Goal: Information Seeking & Learning: Understand process/instructions

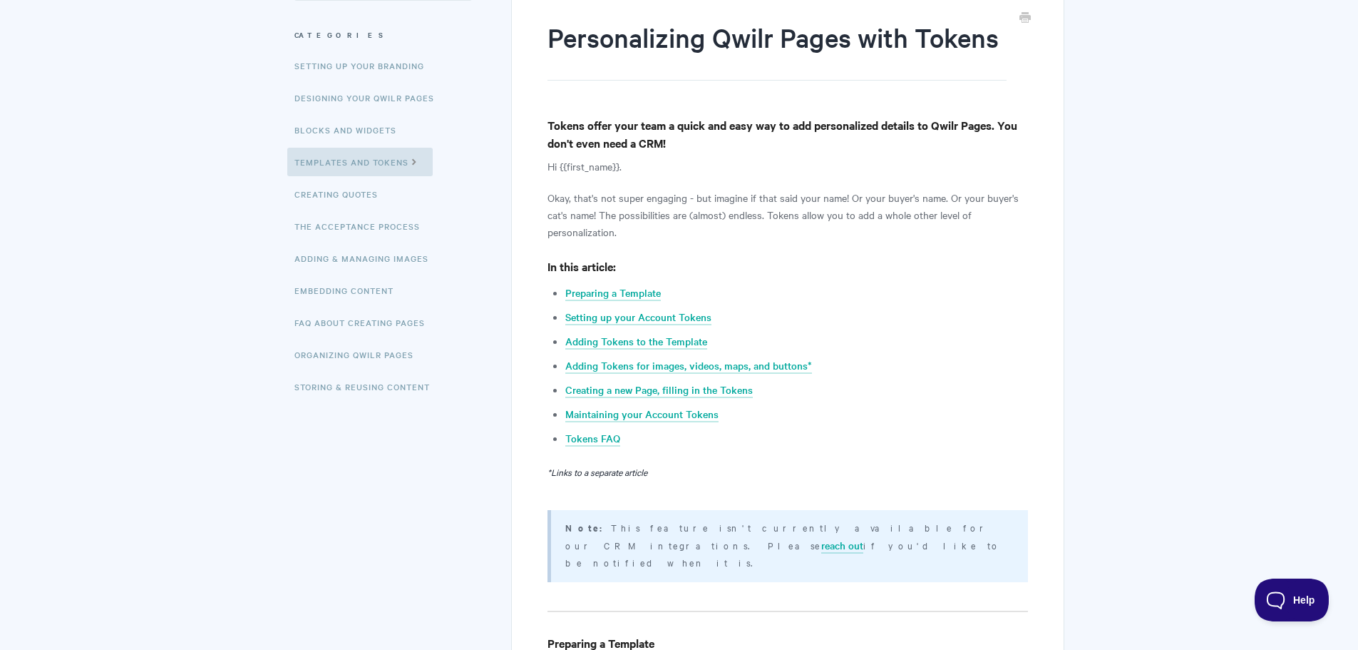
scroll to position [214, 0]
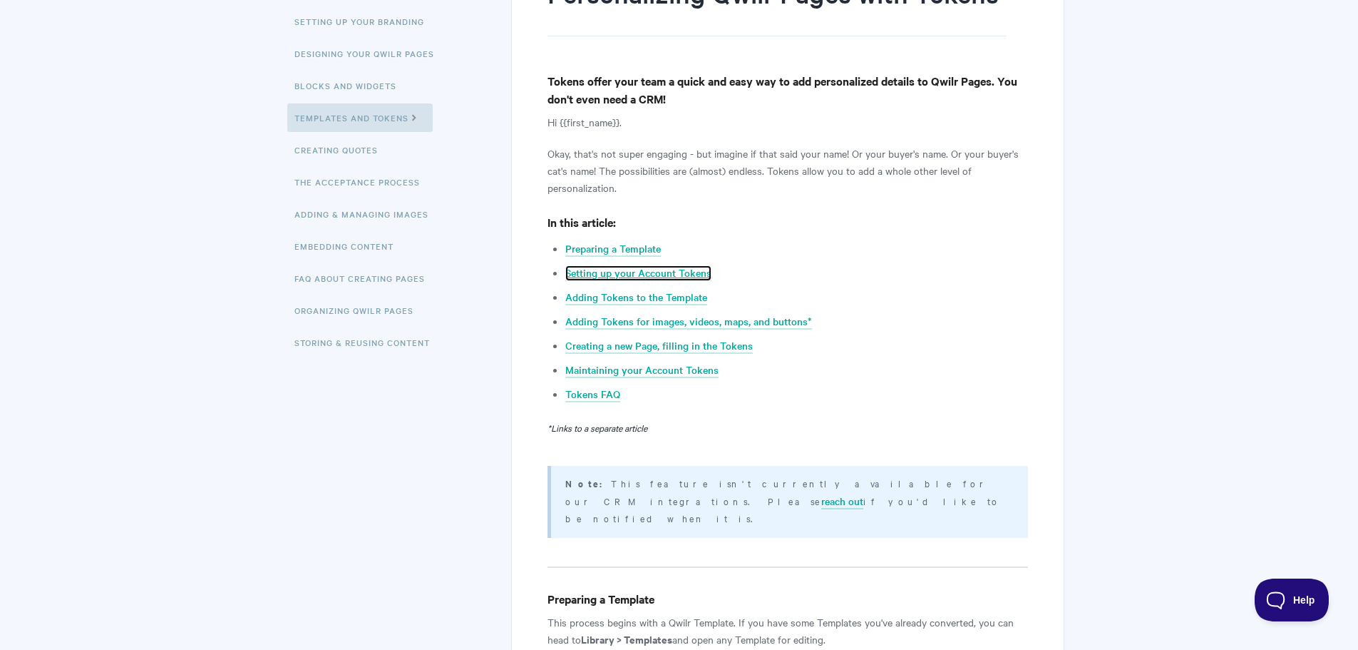
click at [683, 278] on link "Setting up your Account Tokens" at bounding box center [638, 273] width 146 height 16
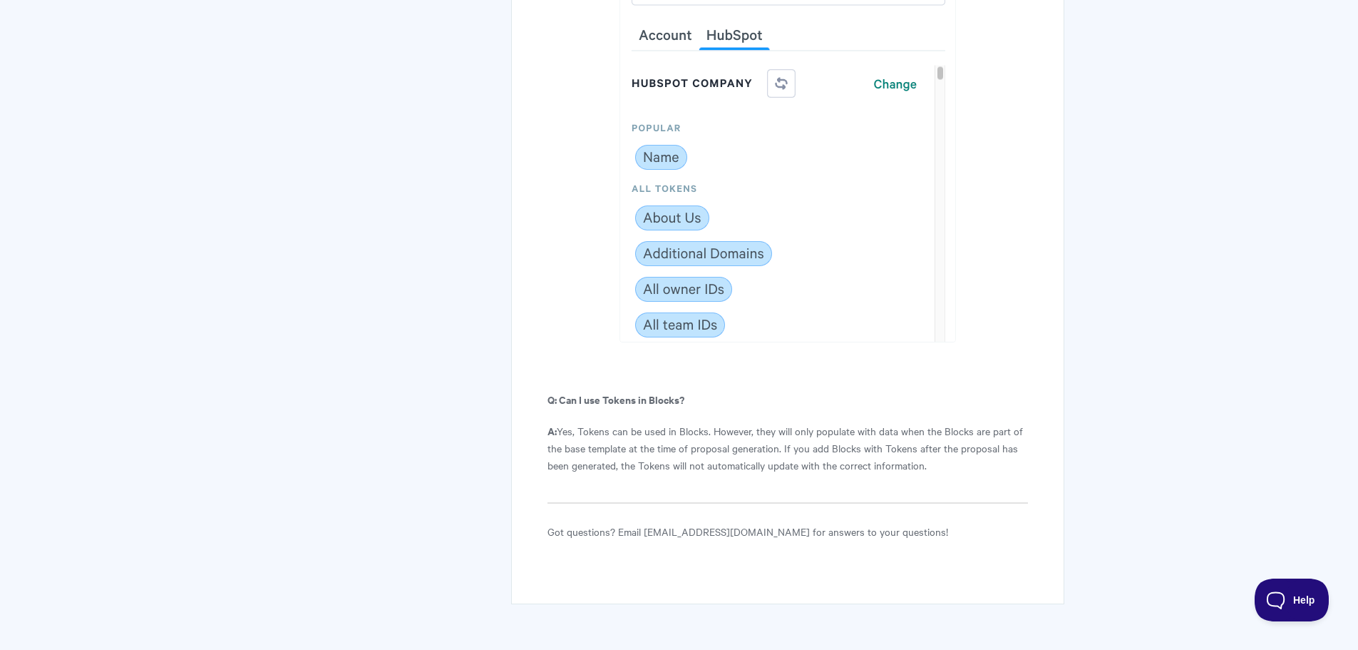
scroll to position [7969, 0]
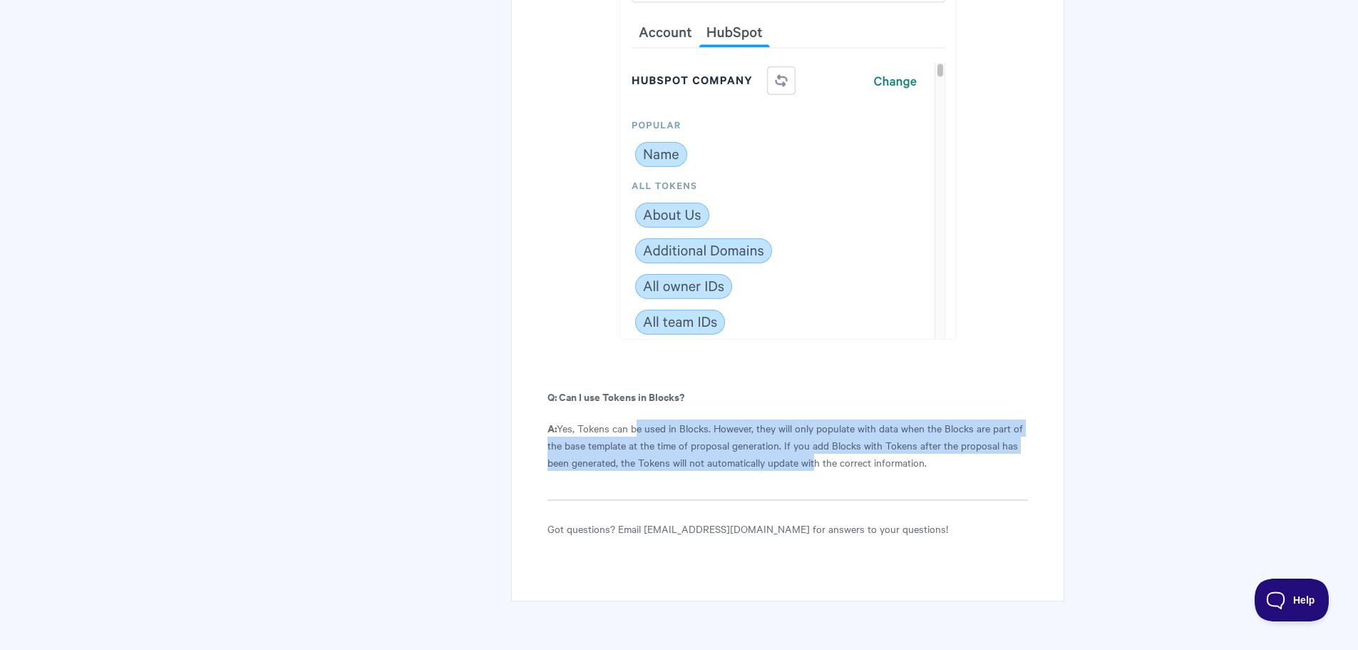
drag, startPoint x: 772, startPoint y: 407, endPoint x: 816, endPoint y: 417, distance: 45.3
click at [816, 419] on p "A: Yes, Tokens can be used in Blocks. However, they will only populate with dat…" at bounding box center [788, 444] width 480 height 51
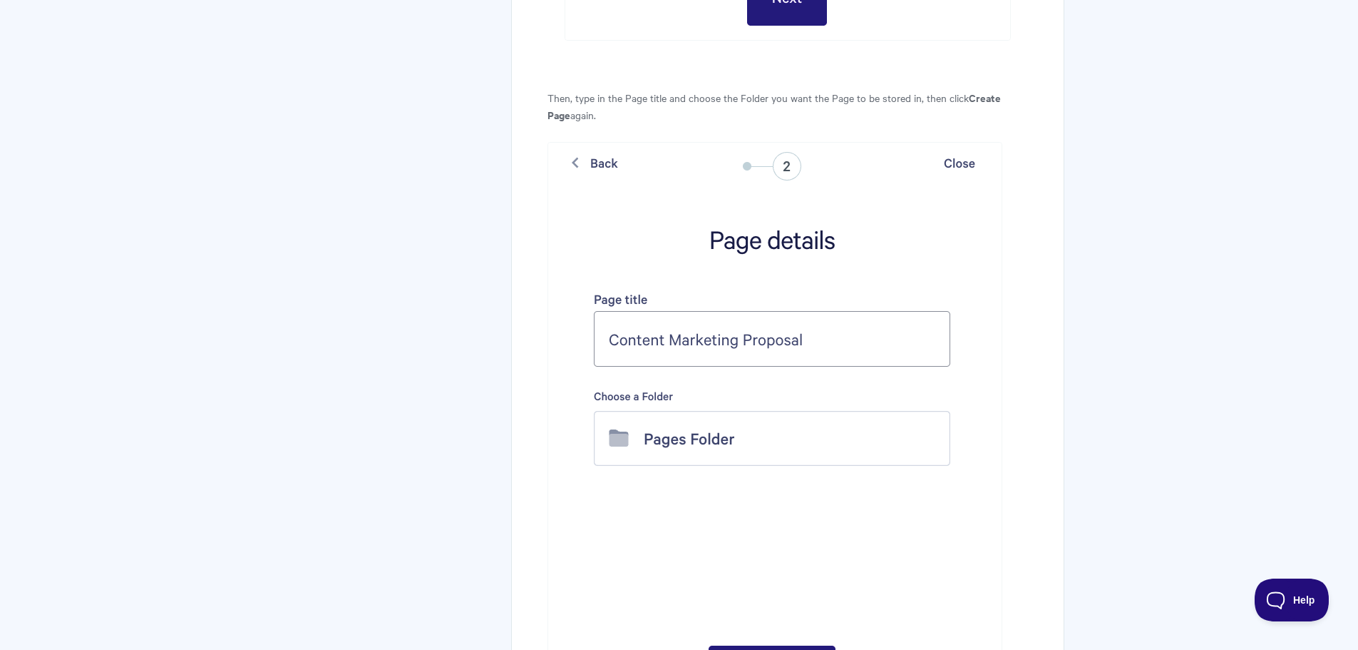
scroll to position [4975, 0]
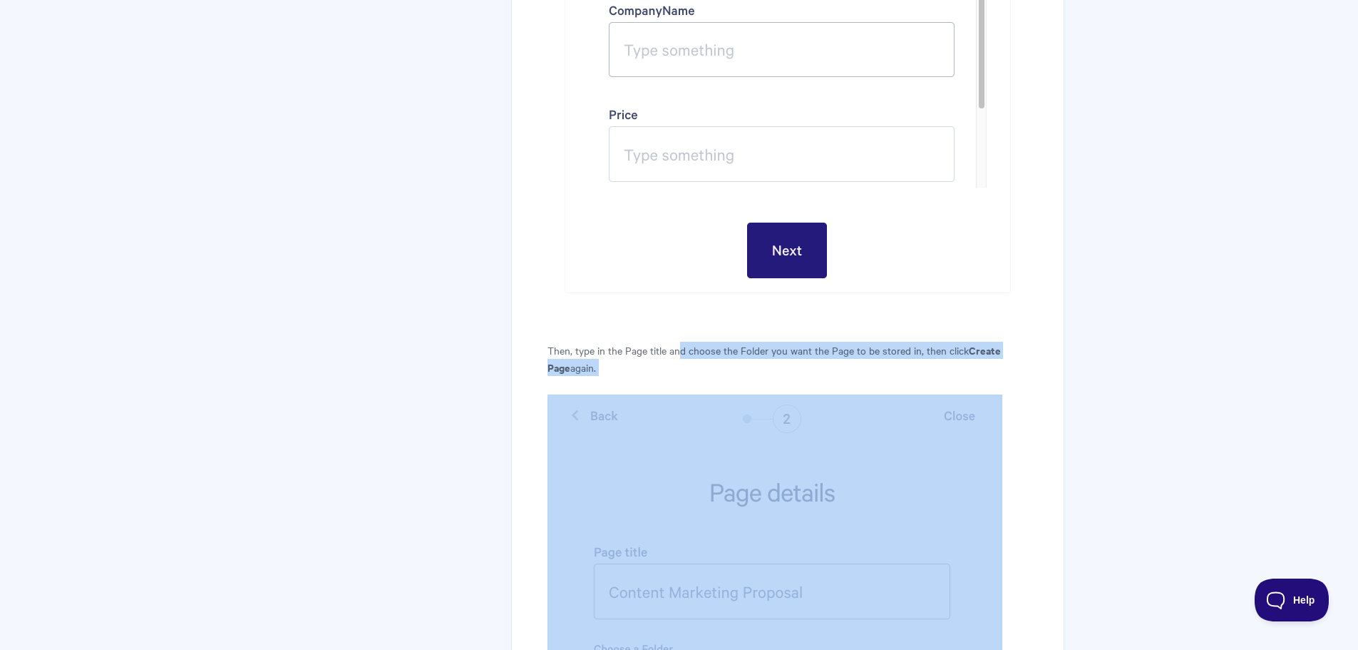
drag, startPoint x: 693, startPoint y: 339, endPoint x: 722, endPoint y: 368, distance: 40.8
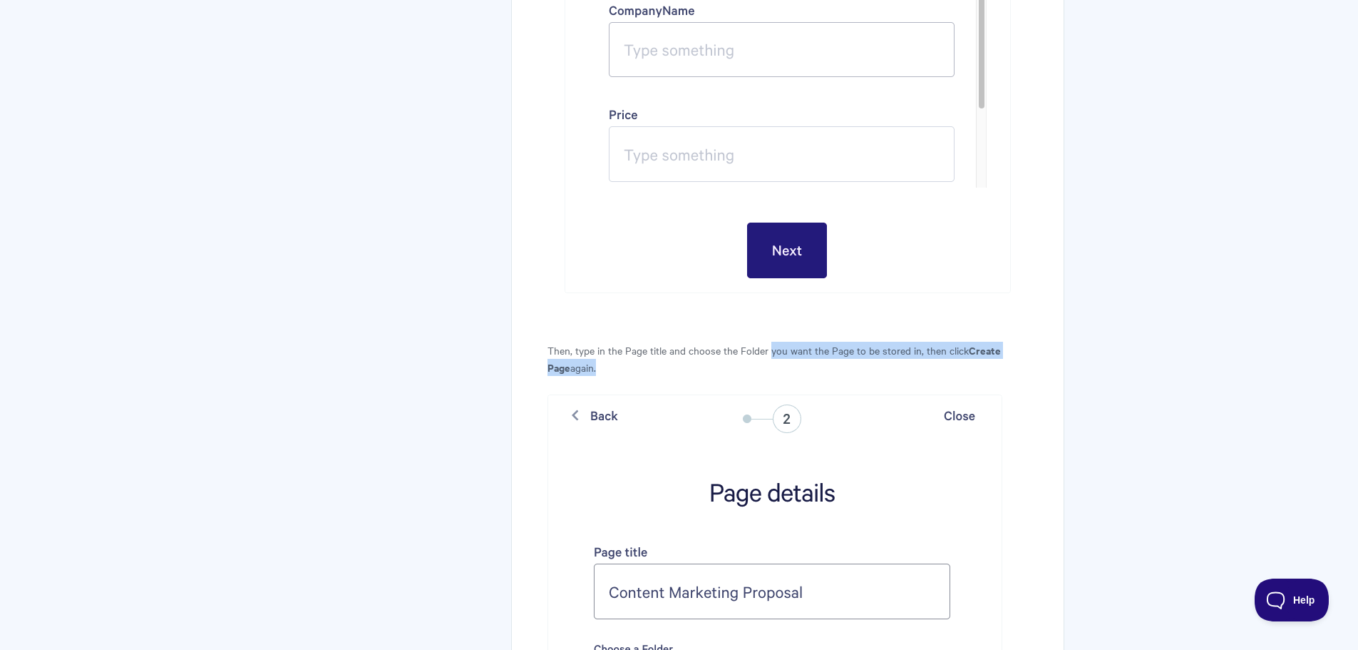
drag, startPoint x: 768, startPoint y: 357, endPoint x: 769, endPoint y: 334, distance: 22.1
click at [769, 342] on p "Then, type in the Page title and choose the Folder you want the Page to be stor…" at bounding box center [788, 359] width 480 height 34
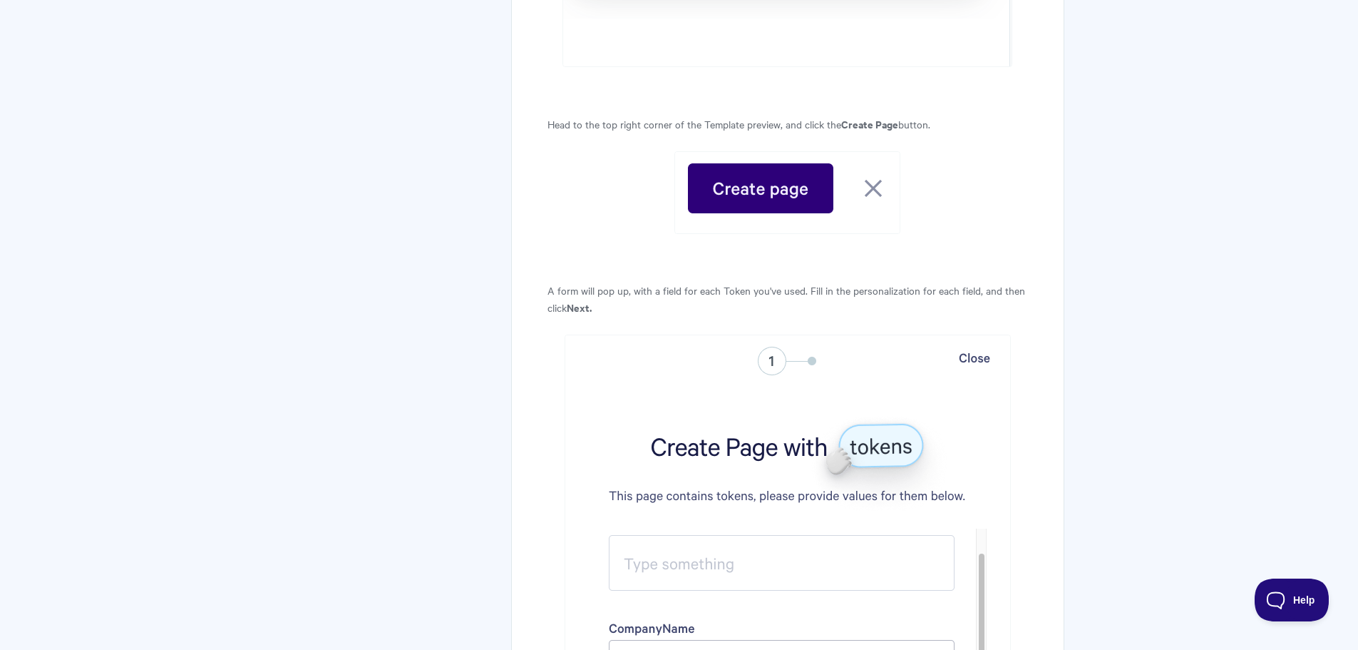
scroll to position [4333, 0]
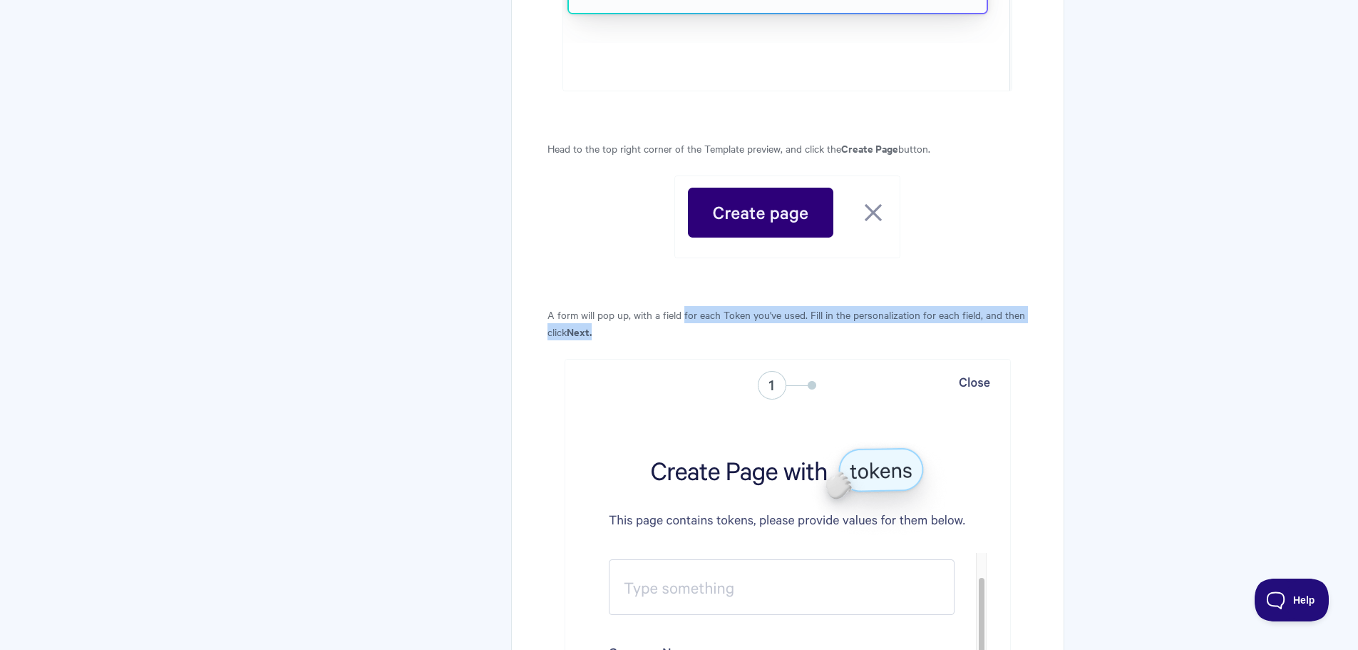
drag, startPoint x: 683, startPoint y: 299, endPoint x: 698, endPoint y: 317, distance: 23.3
click at [698, 316] on p "A form will pop up, with a field for each Token you've used. Fill in the person…" at bounding box center [788, 323] width 480 height 34
click at [698, 317] on p "A form will pop up, with a field for each Token you've used. Fill in the person…" at bounding box center [788, 323] width 480 height 34
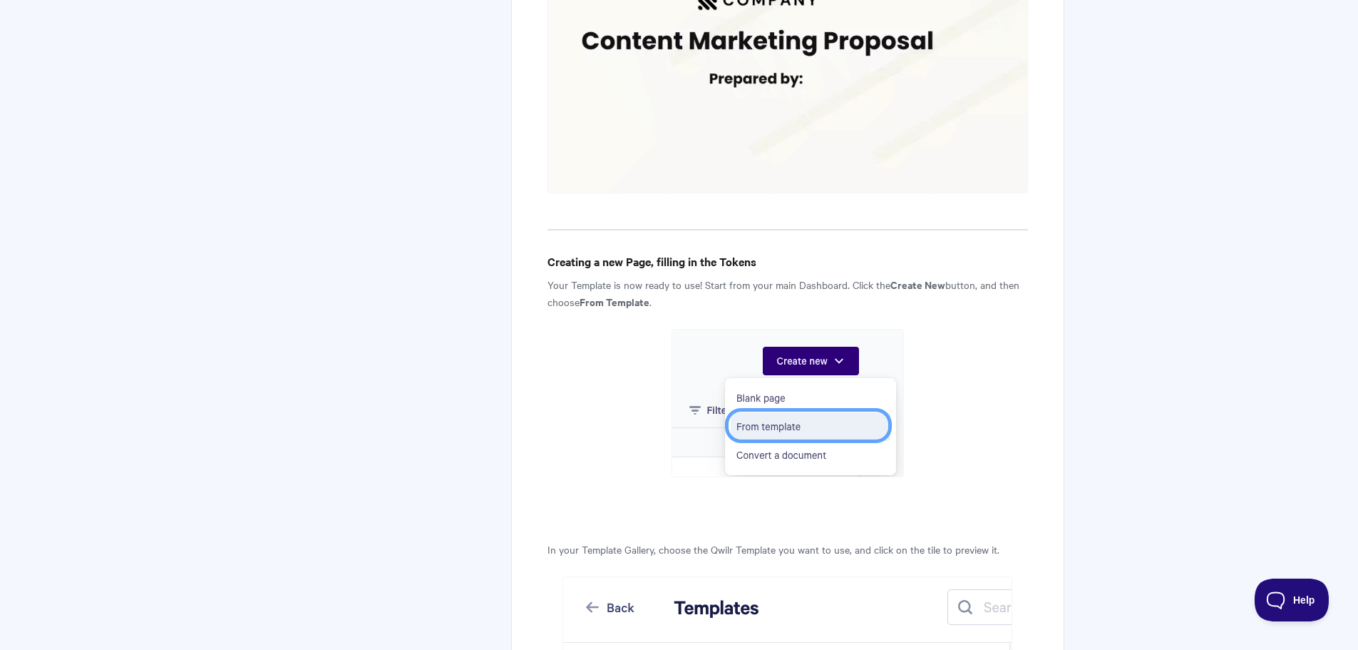
scroll to position [3549, 0]
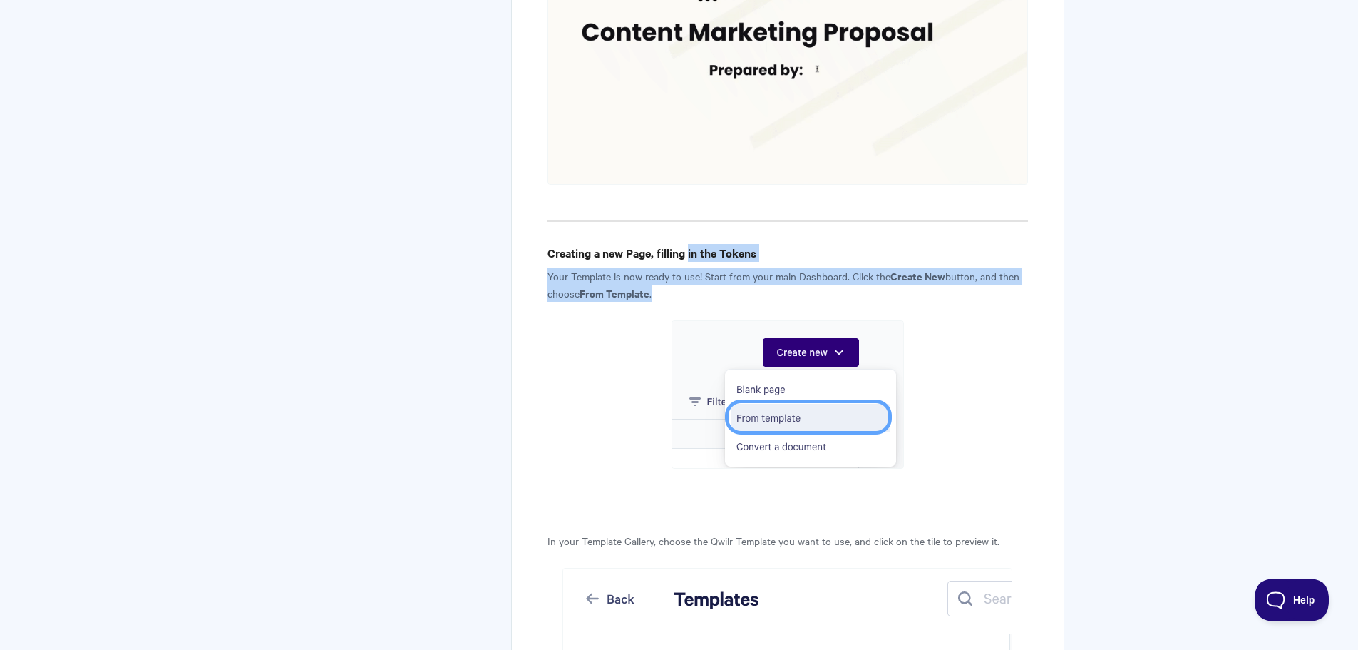
drag, startPoint x: 692, startPoint y: 242, endPoint x: 708, endPoint y: 268, distance: 31.1
click at [708, 268] on p "Your Template is now ready to use! Start from your main Dashboard. Click the Cr…" at bounding box center [788, 284] width 480 height 34
drag, startPoint x: 709, startPoint y: 269, endPoint x: 694, endPoint y: 229, distance: 42.6
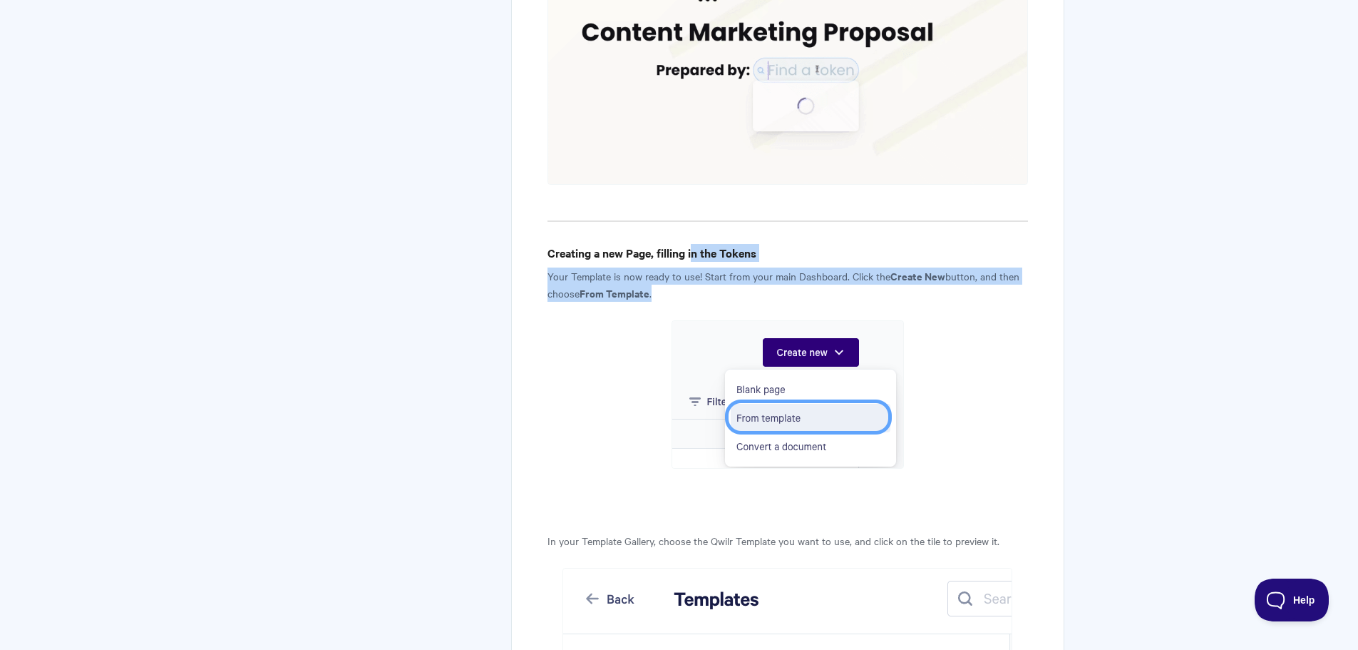
click at [694, 244] on h4 "Creating a new Page, filling in the Tokens" at bounding box center [788, 253] width 480 height 18
click at [890, 267] on p "Your Template is now ready to use! Start from your main Dashboard. Click the Cr…" at bounding box center [788, 284] width 480 height 34
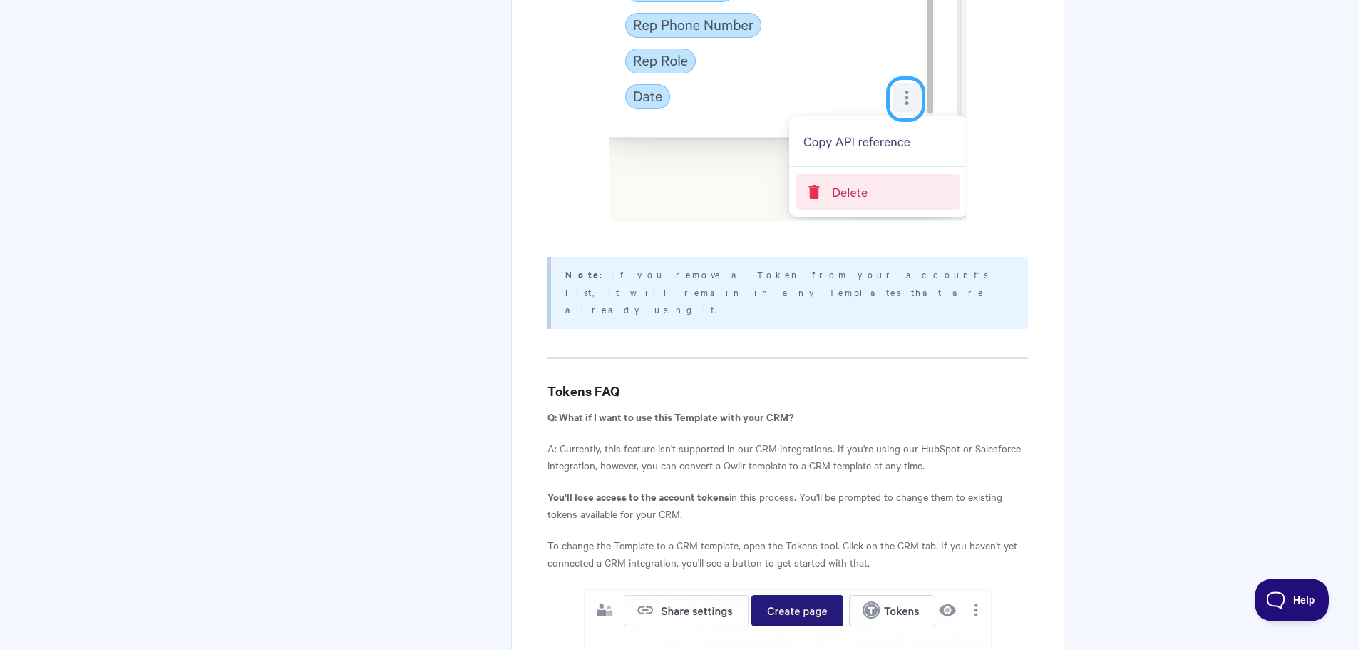
scroll to position [6828, 0]
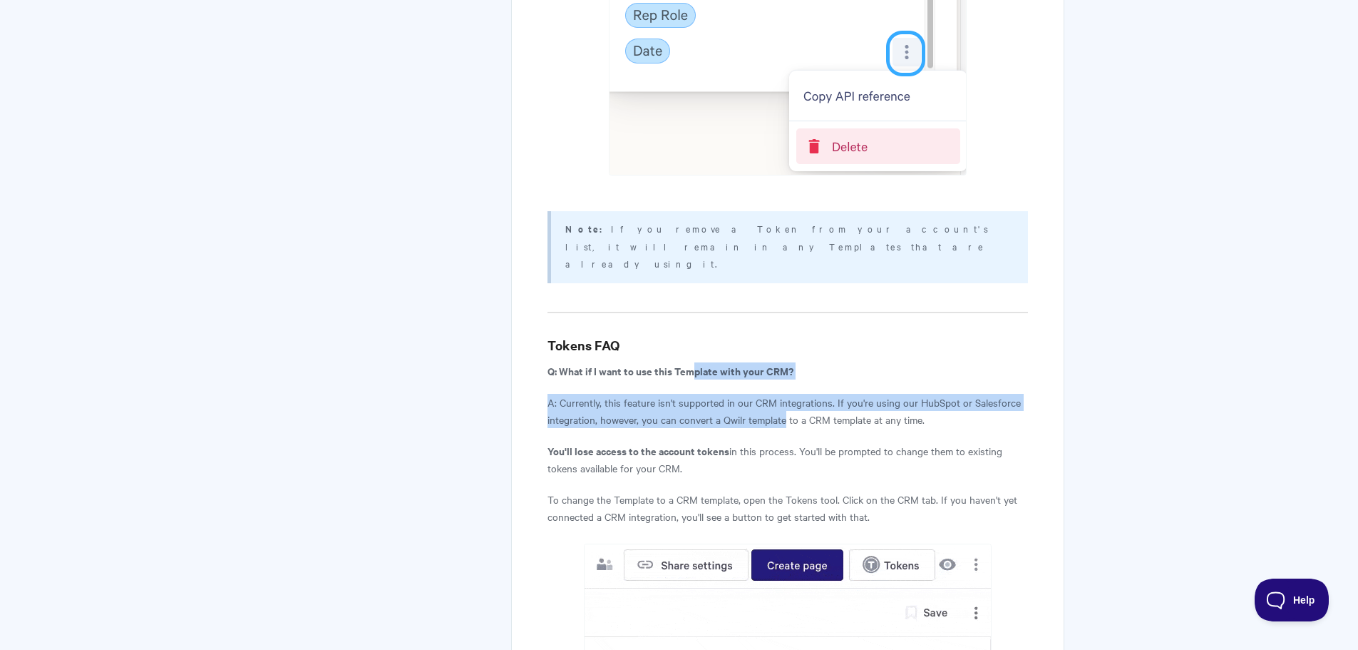
drag, startPoint x: 698, startPoint y: 319, endPoint x: 786, endPoint y: 369, distance: 101.2
click at [786, 394] on p "A: Currently, this feature isn't supported in our CRM integrations. If you're u…" at bounding box center [788, 411] width 480 height 34
drag, startPoint x: 609, startPoint y: 344, endPoint x: 840, endPoint y: 359, distance: 231.5
click at [840, 394] on p "A: Currently, this feature isn't supported in our CRM integrations. If you're u…" at bounding box center [788, 411] width 480 height 34
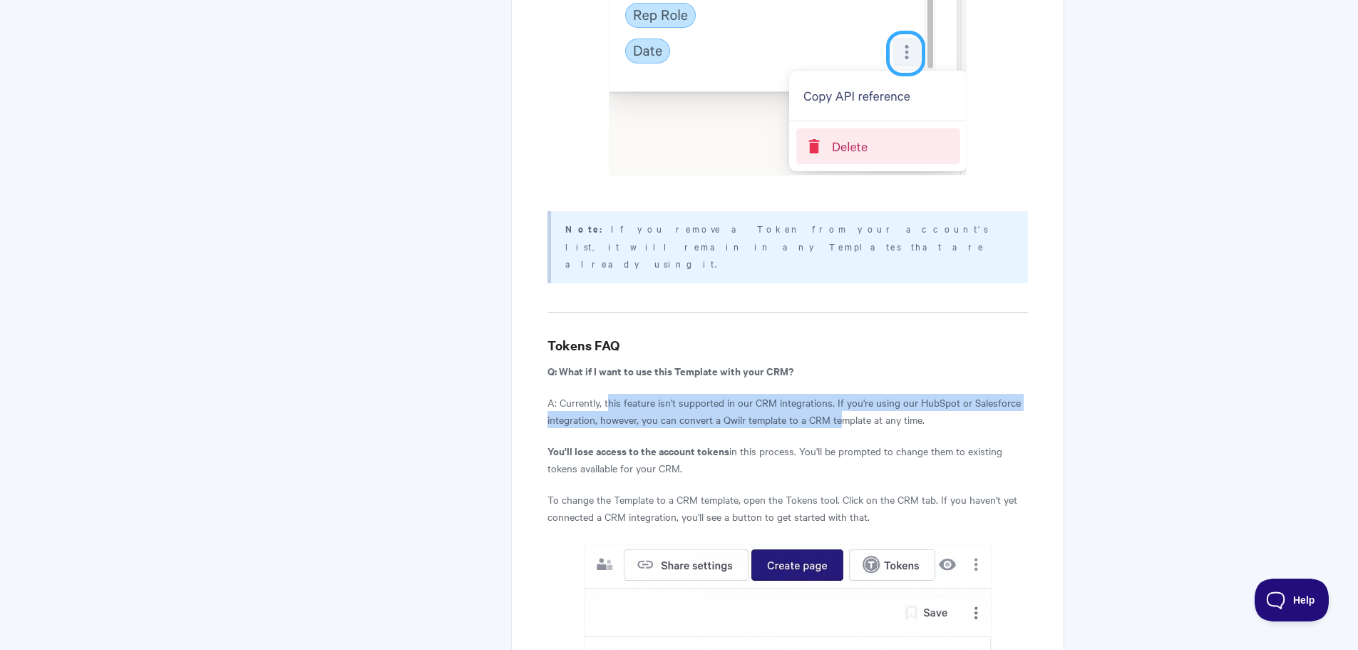
click at [840, 394] on p "A: Currently, this feature isn't supported in our CRM integrations. If you're u…" at bounding box center [788, 411] width 480 height 34
drag, startPoint x: 867, startPoint y: 364, endPoint x: 824, endPoint y: 354, distance: 44.8
click at [824, 394] on p "A: Currently, this feature isn't supported in our CRM integrations. If you're u…" at bounding box center [788, 411] width 480 height 34
drag, startPoint x: 824, startPoint y: 354, endPoint x: 815, endPoint y: 353, distance: 8.6
click at [824, 394] on p "A: Currently, this feature isn't supported in our CRM integrations. If you're u…" at bounding box center [788, 411] width 480 height 34
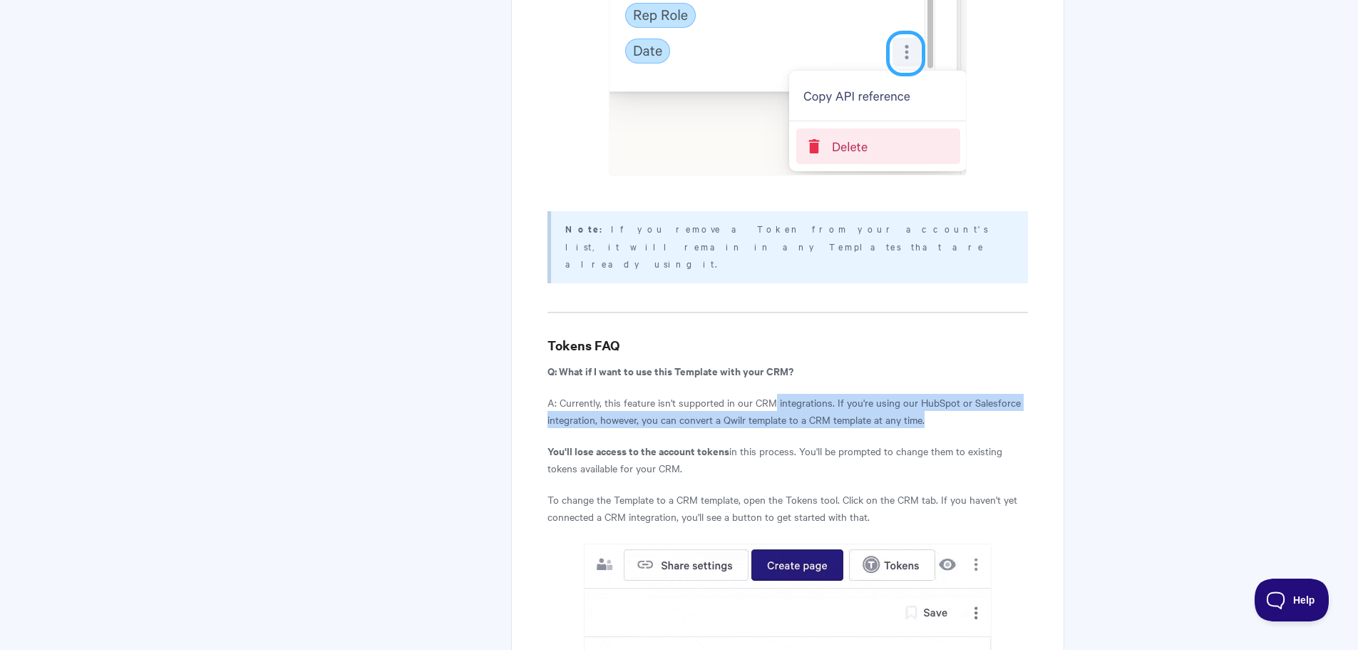
drag, startPoint x: 773, startPoint y: 351, endPoint x: 933, endPoint y: 371, distance: 161.8
click at [933, 394] on p "A: Currently, this feature isn't supported in our CRM integrations. If you're u…" at bounding box center [788, 411] width 480 height 34
drag, startPoint x: 952, startPoint y: 373, endPoint x: 683, endPoint y: 349, distance: 269.8
click at [683, 394] on p "A: Currently, this feature isn't supported in our CRM integrations. If you're u…" at bounding box center [788, 411] width 480 height 34
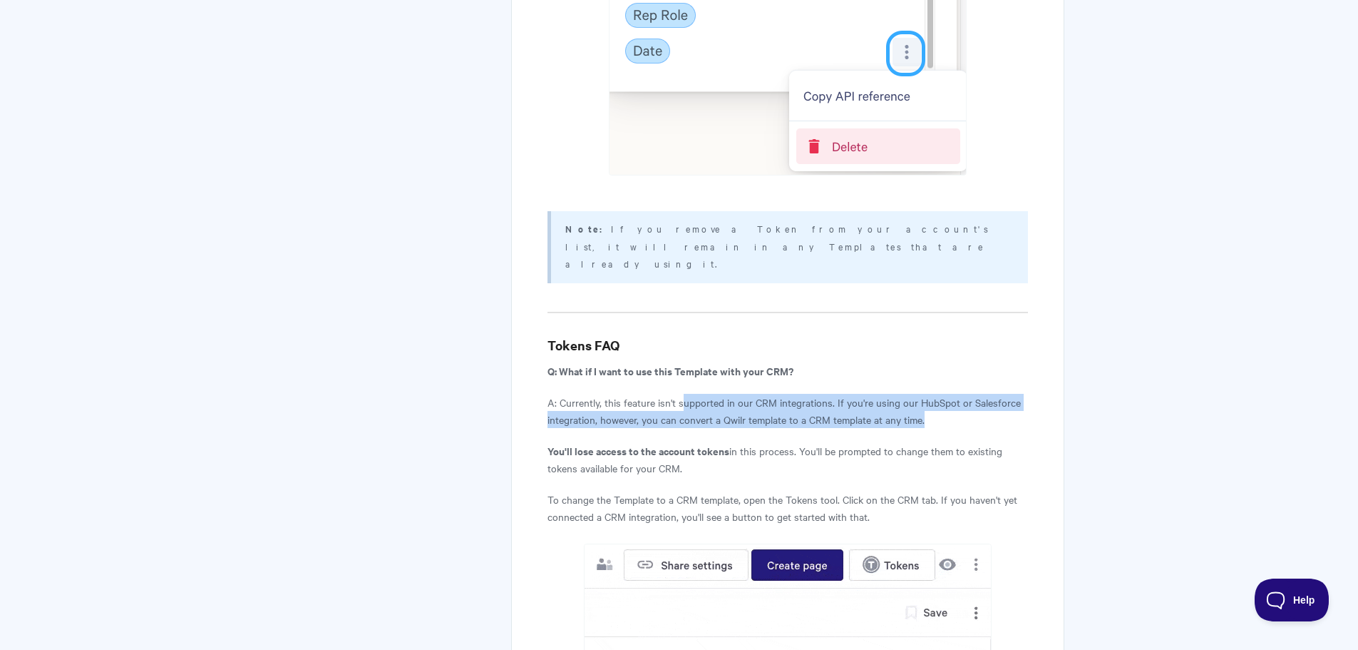
drag, startPoint x: 683, startPoint y: 349, endPoint x: 672, endPoint y: 349, distance: 11.4
click at [683, 394] on p "A: Currently, this feature isn't supported in our CRM integrations. If you're u…" at bounding box center [788, 411] width 480 height 34
drag, startPoint x: 652, startPoint y: 352, endPoint x: 943, endPoint y: 371, distance: 291.5
click at [943, 394] on p "A: Currently, this feature isn't supported in our CRM integrations. If you're u…" at bounding box center [788, 411] width 480 height 34
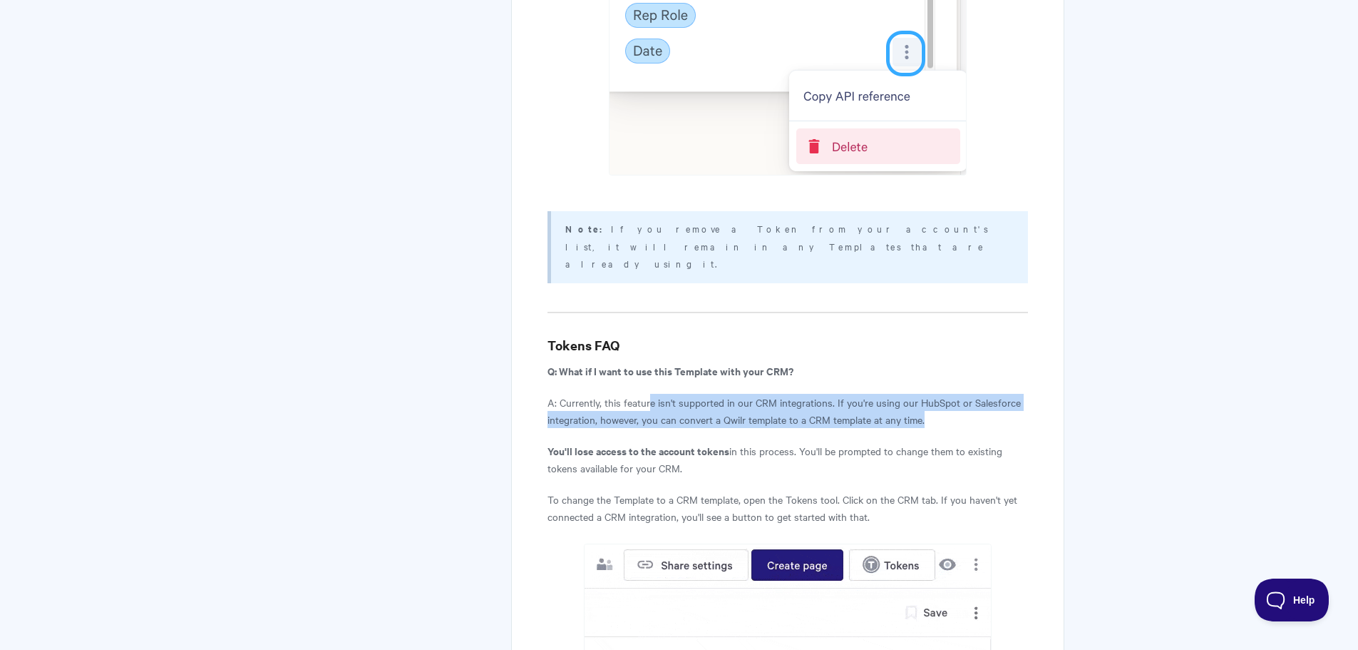
drag, startPoint x: 665, startPoint y: 410, endPoint x: 708, endPoint y: 416, distance: 43.3
click at [708, 442] on p "You'll lose access to the account tokens in this process. You'll be prompted to…" at bounding box center [788, 459] width 480 height 34
drag, startPoint x: 737, startPoint y: 416, endPoint x: 716, endPoint y: 401, distance: 26.1
click at [716, 442] on p "You'll lose access to the account tokens in this process. You'll be prompted to…" at bounding box center [788, 459] width 480 height 34
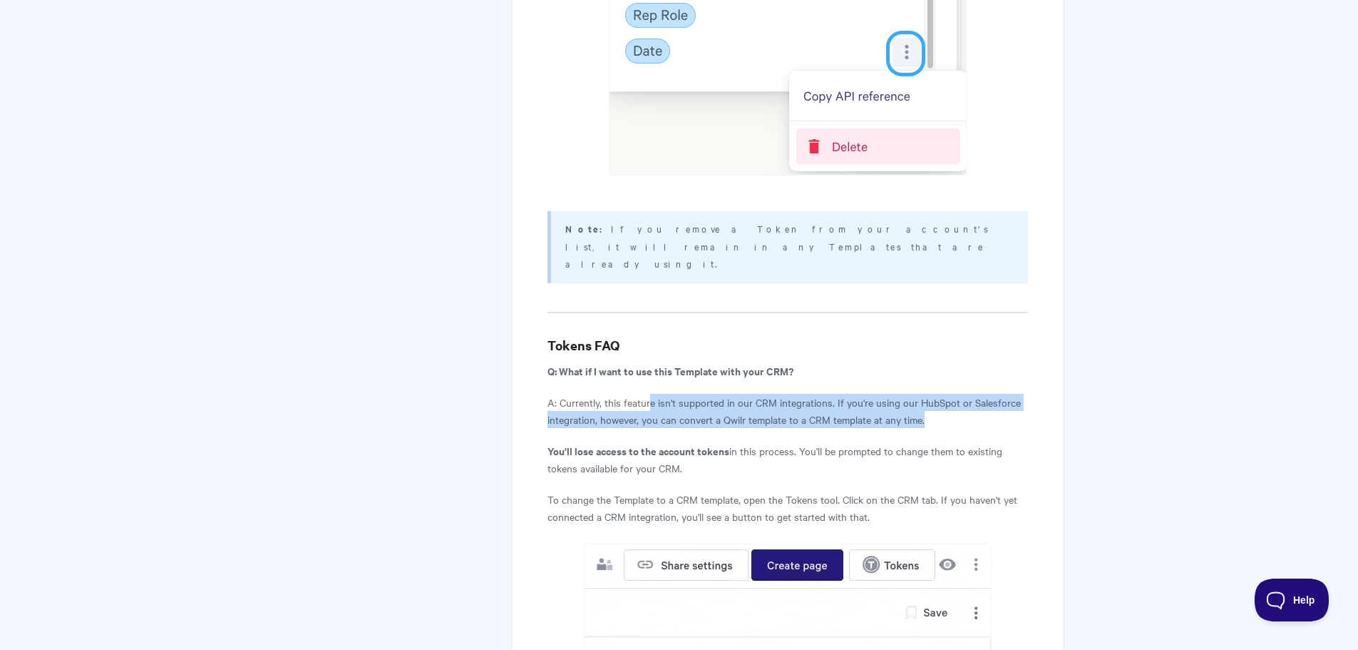
click at [716, 443] on strong "You'll lose access to the account tokens" at bounding box center [639, 450] width 182 height 15
drag, startPoint x: 696, startPoint y: 398, endPoint x: 715, endPoint y: 409, distance: 22.4
click at [715, 442] on p "You'll lose access to the account tokens in this process. You'll be prompted to…" at bounding box center [788, 459] width 480 height 34
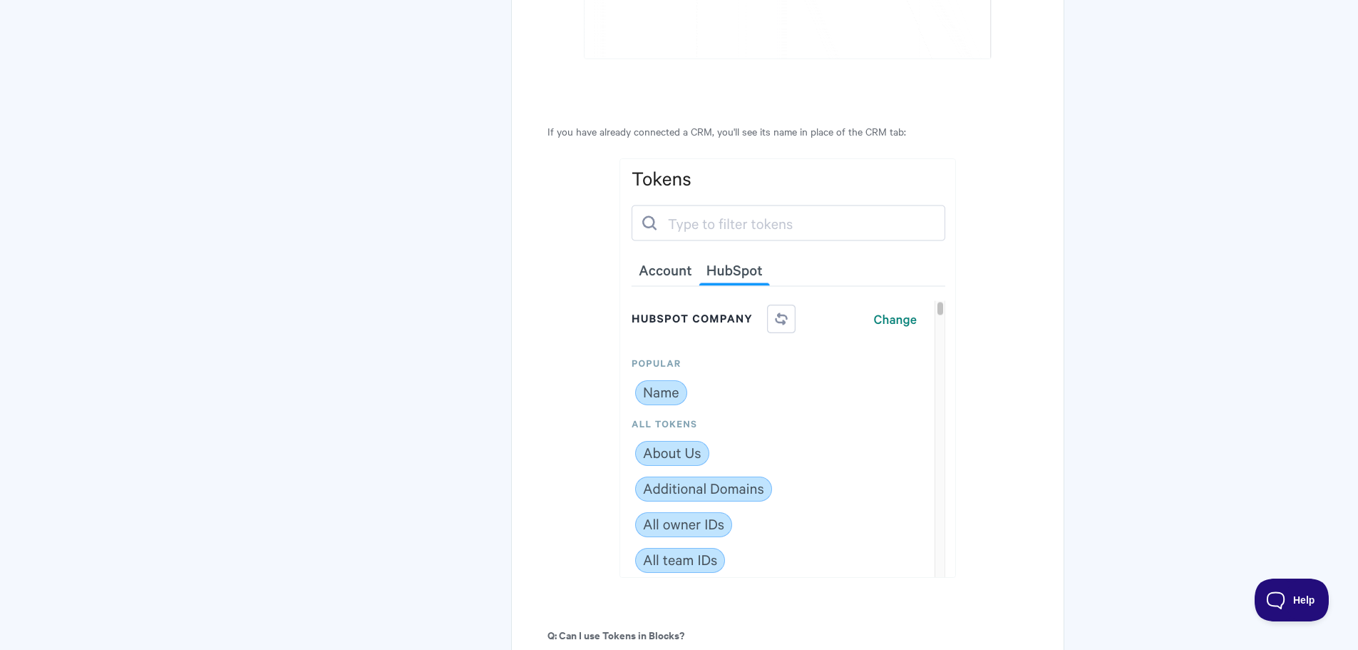
scroll to position [7755, 0]
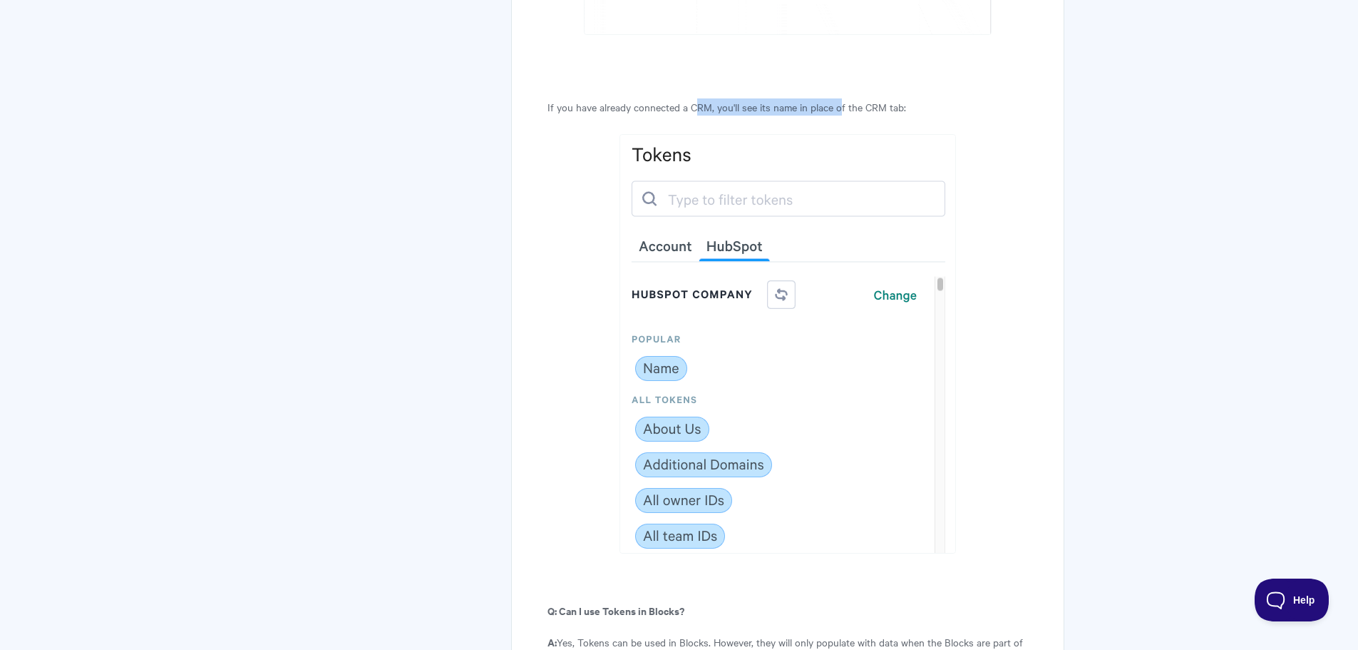
drag, startPoint x: 697, startPoint y: 48, endPoint x: 841, endPoint y: 52, distance: 144.1
click at [841, 98] on p "If you have already connected a CRM, you'll see its name in place of the CRM ta…" at bounding box center [788, 106] width 480 height 17
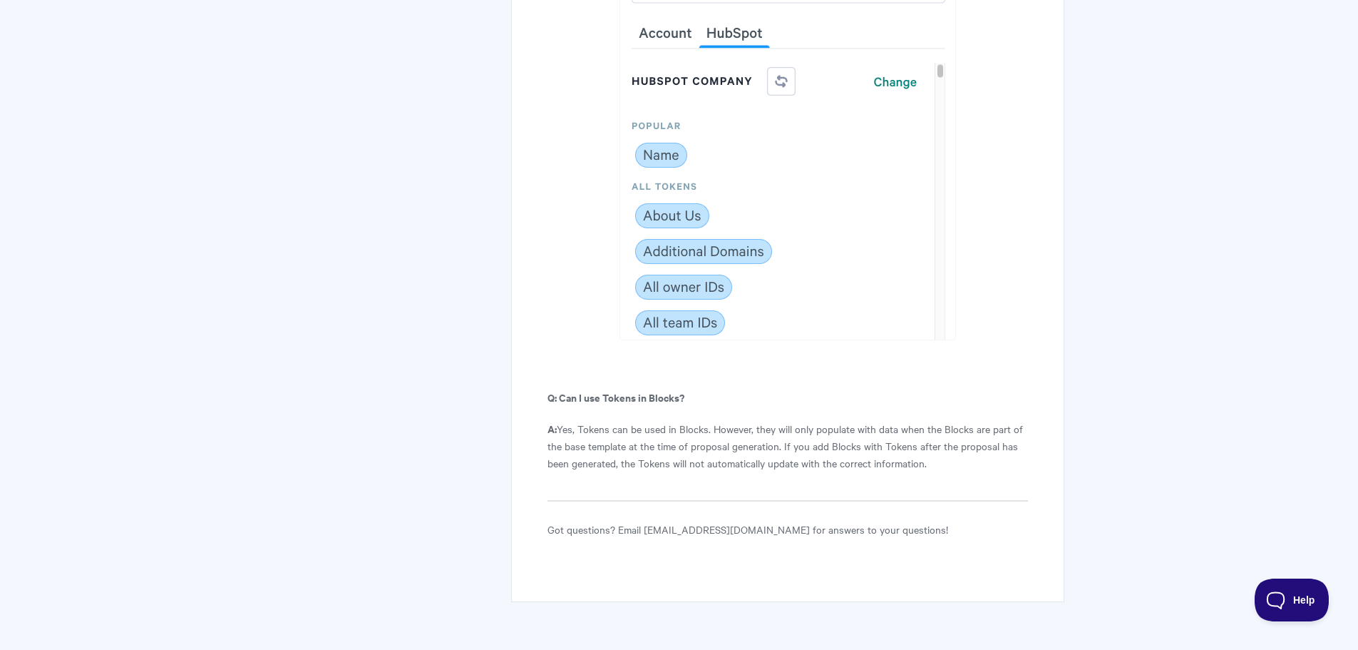
scroll to position [7969, 0]
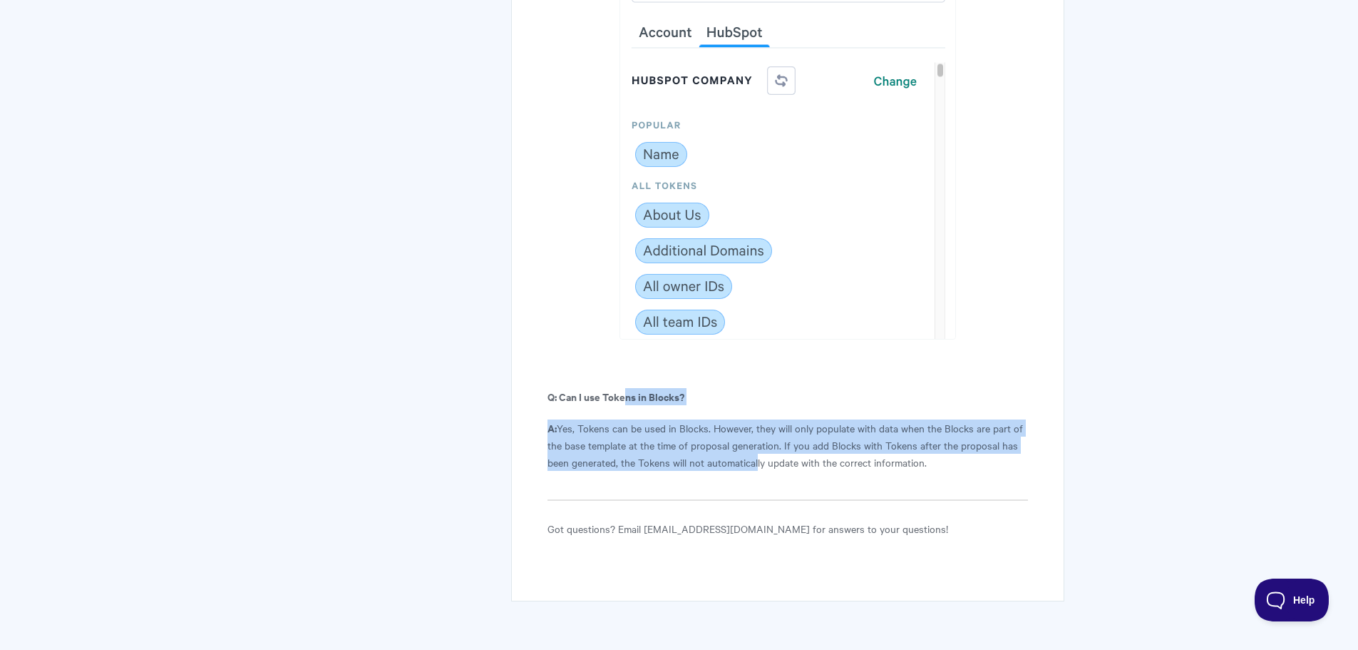
drag, startPoint x: 629, startPoint y: 340, endPoint x: 759, endPoint y: 418, distance: 151.9
